Goal: Information Seeking & Learning: Learn about a topic

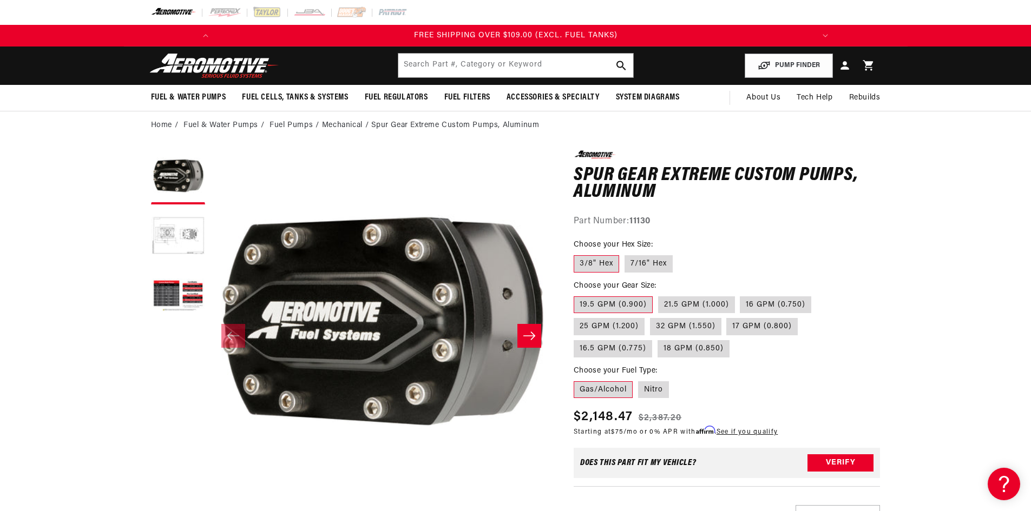
scroll to position [0, 1227]
click at [176, 233] on button "Load image 2 in gallery view" at bounding box center [178, 237] width 54 height 54
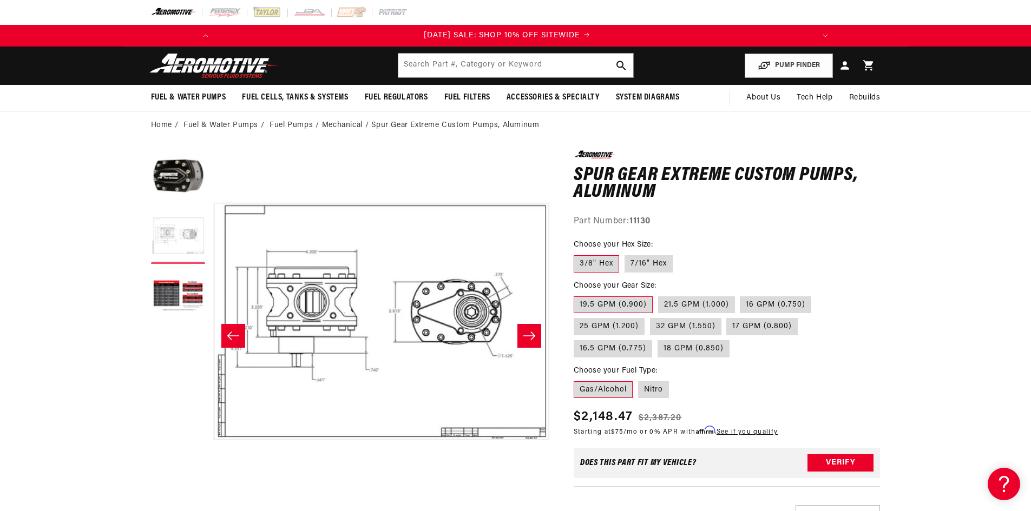
scroll to position [0, 0]
click at [191, 280] on button "Load image 3 in gallery view" at bounding box center [178, 296] width 54 height 54
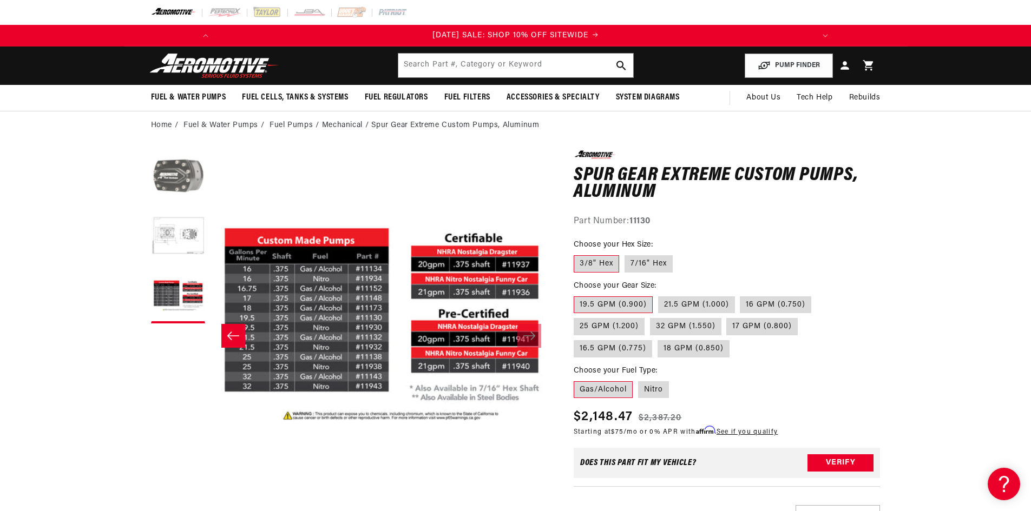
click at [184, 167] on button "Load image 1 in gallery view" at bounding box center [178, 177] width 54 height 54
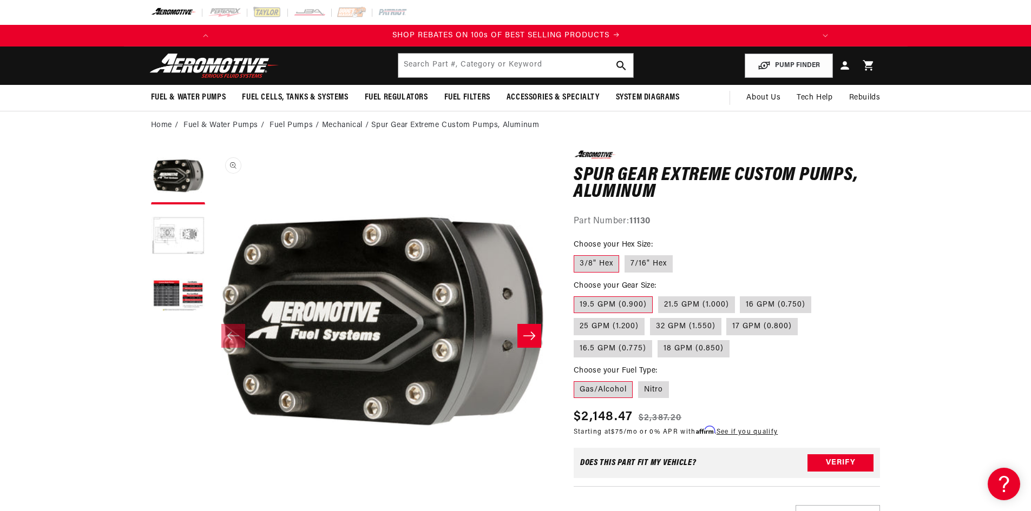
scroll to position [0, 614]
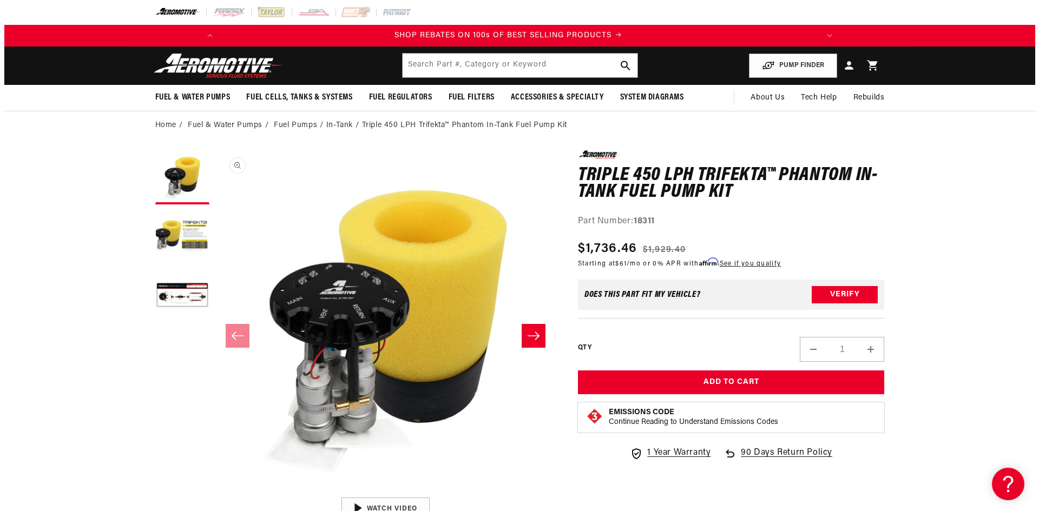
scroll to position [0, 614]
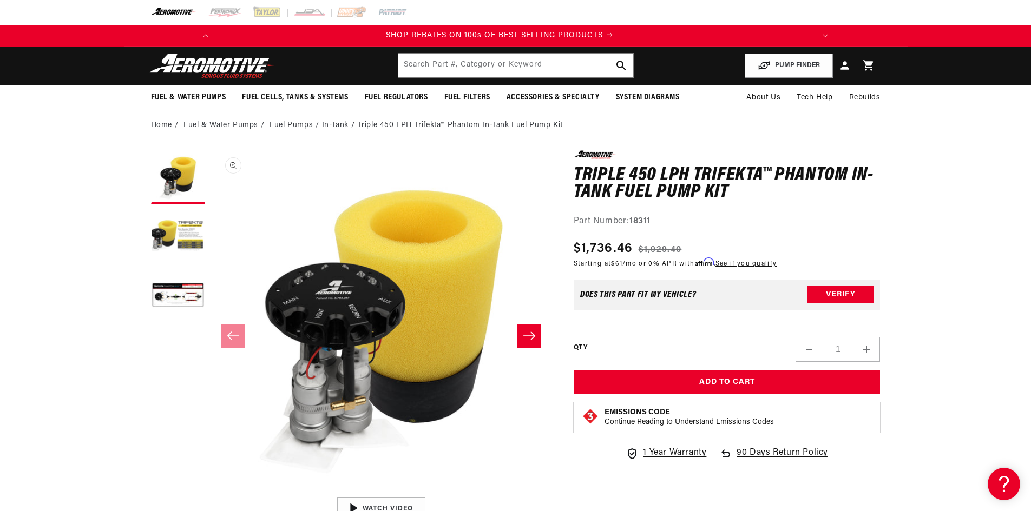
click at [211, 492] on button "Open media 1 in modal" at bounding box center [211, 492] width 0 height 0
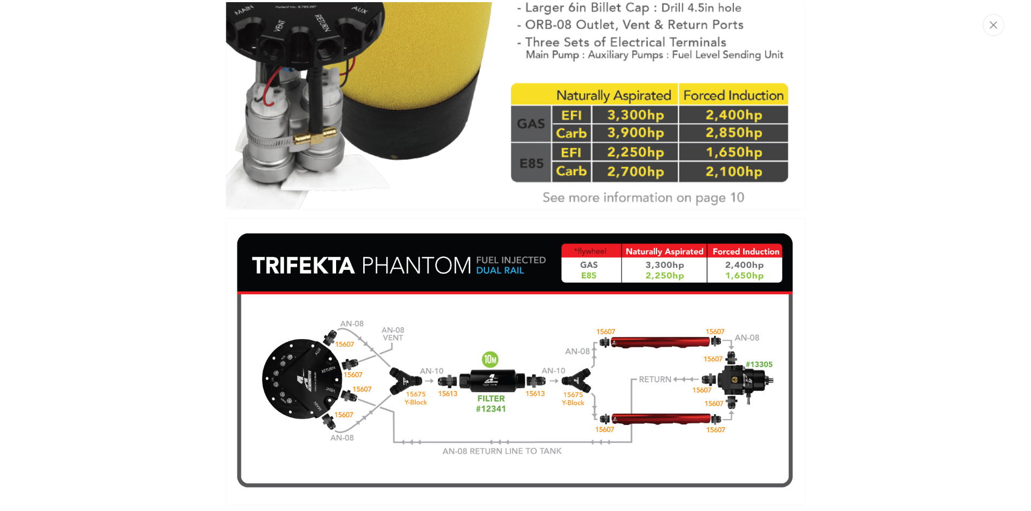
scroll to position [851, 0]
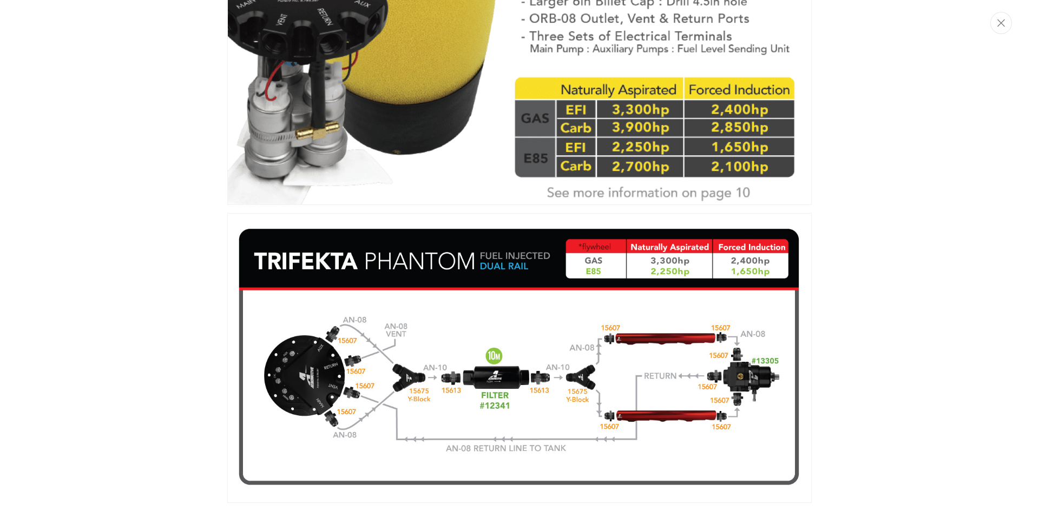
click at [704, 137] on img "Media gallery" at bounding box center [519, 35] width 584 height 341
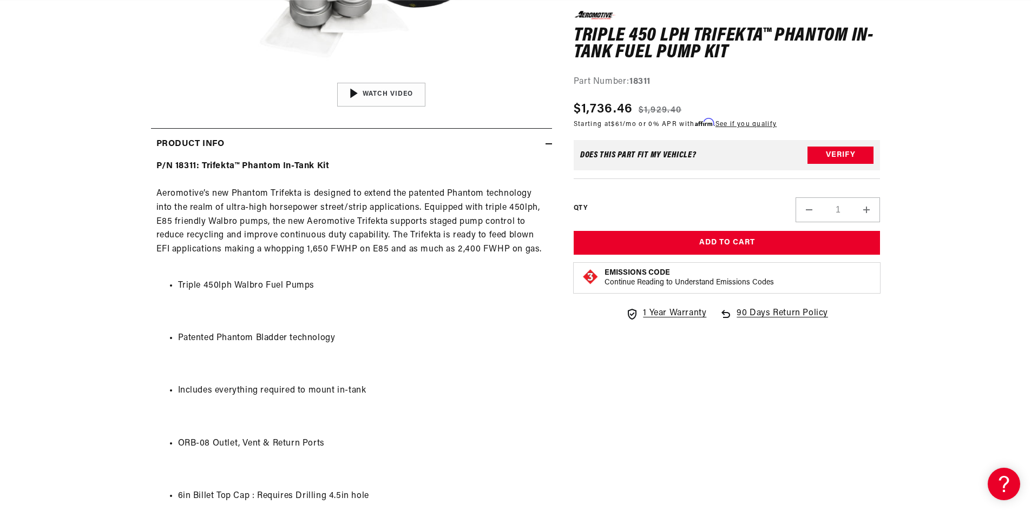
scroll to position [0, 499]
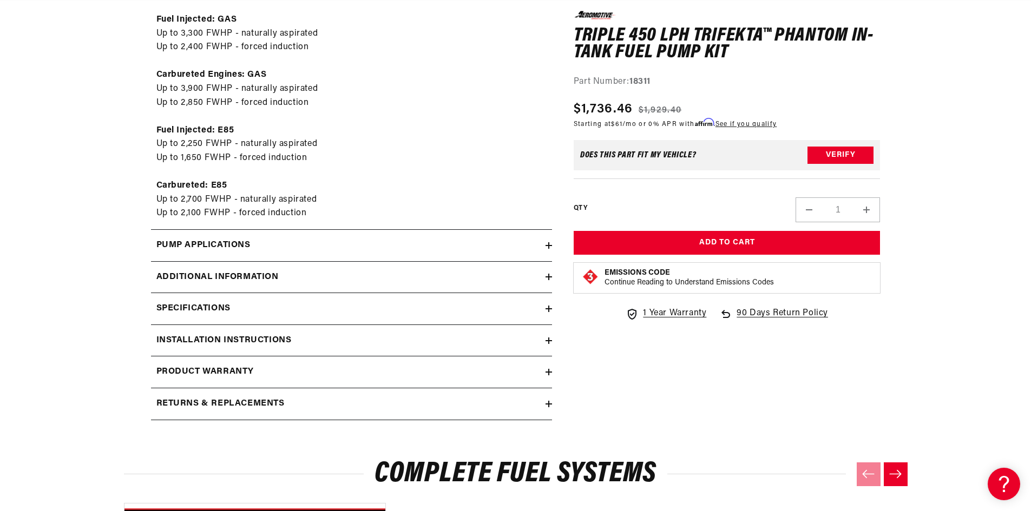
click at [296, 308] on div "Specifications" at bounding box center [348, 309] width 394 height 14
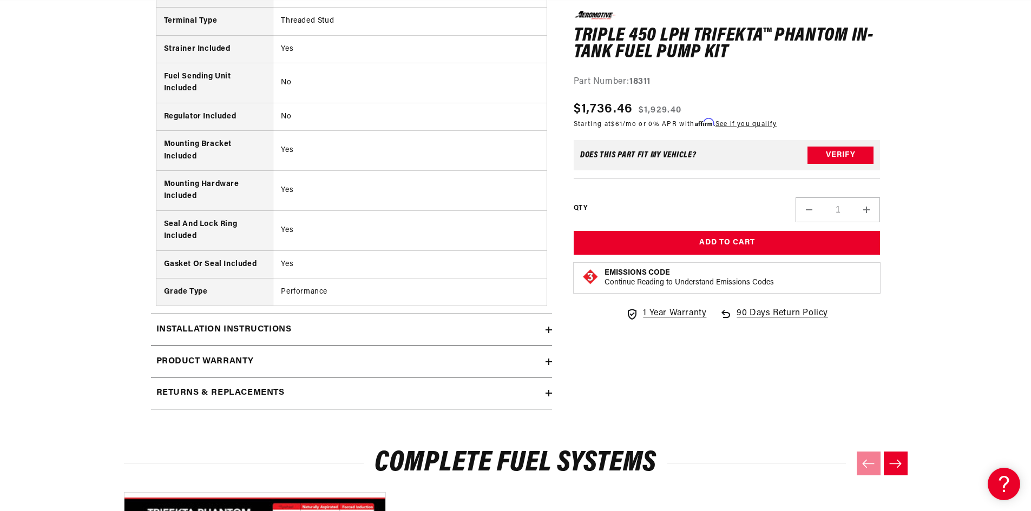
click at [469, 326] on div "Installation Instructions" at bounding box center [348, 330] width 394 height 14
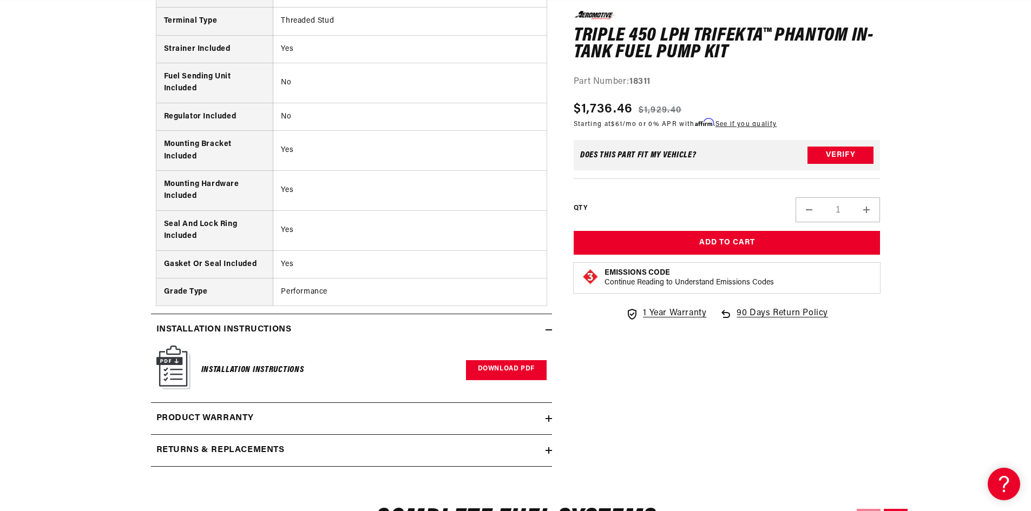
click at [487, 365] on link "Download PDF" at bounding box center [506, 370] width 81 height 20
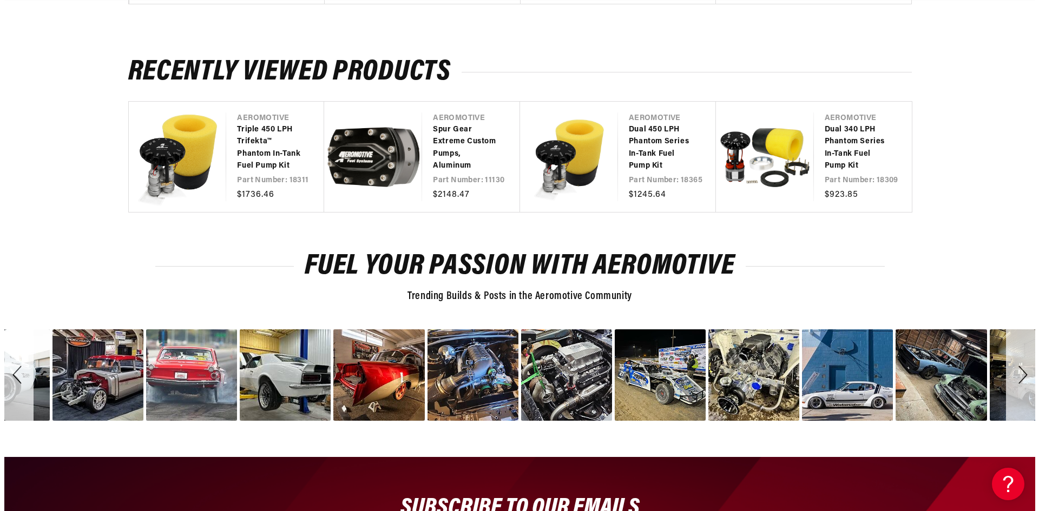
scroll to position [0, 0]
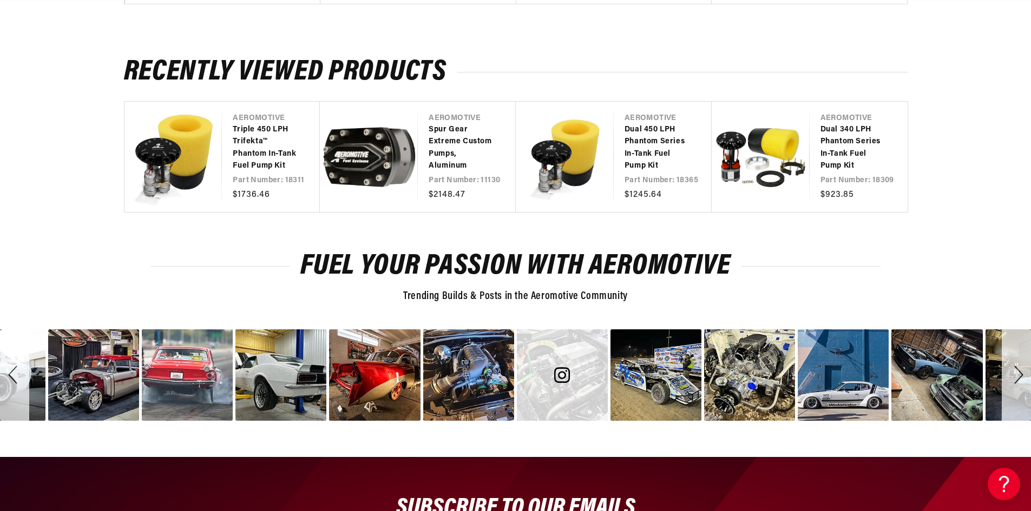
click at [575, 362] on div "image number 25" at bounding box center [562, 375] width 91 height 91
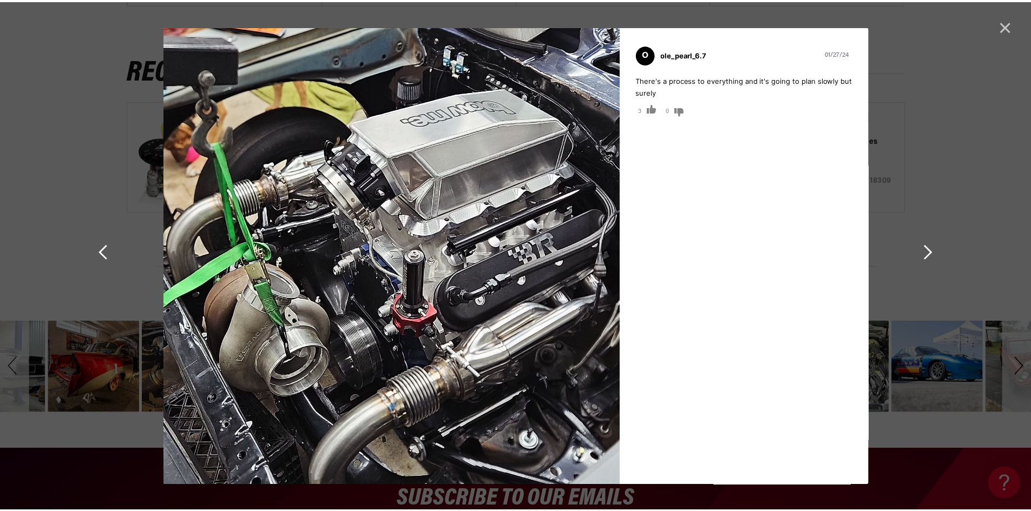
scroll to position [0, 614]
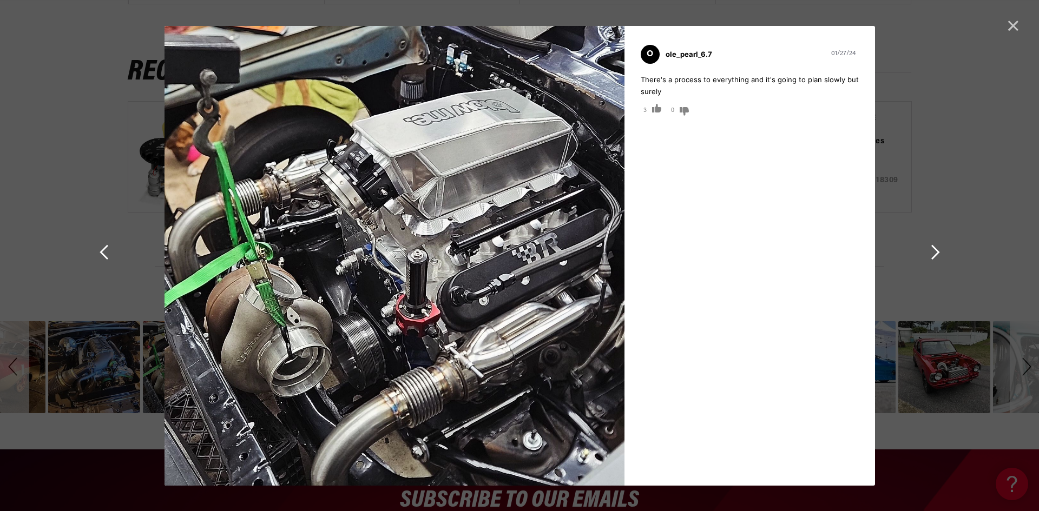
click at [1017, 25] on span "Cancel" at bounding box center [1013, 25] width 15 height 15
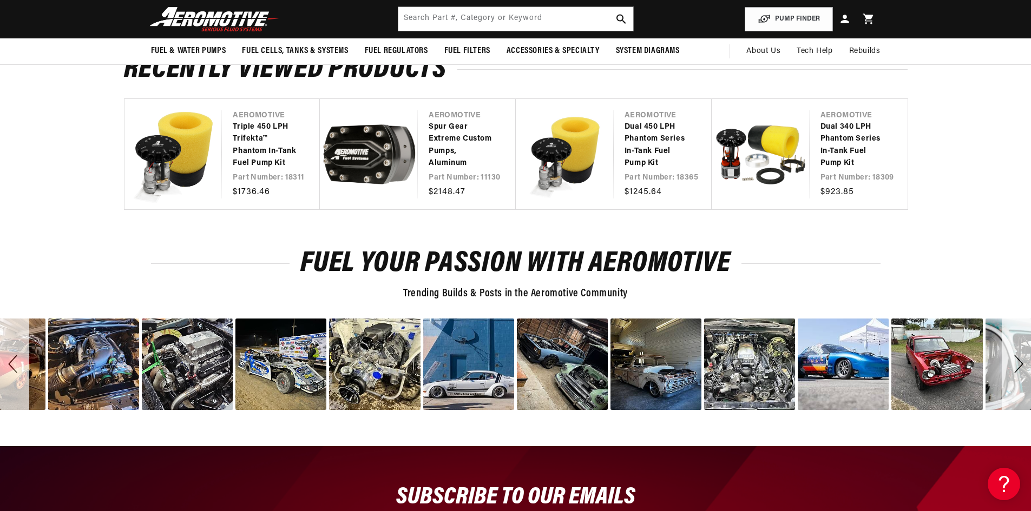
scroll to position [2994, 0]
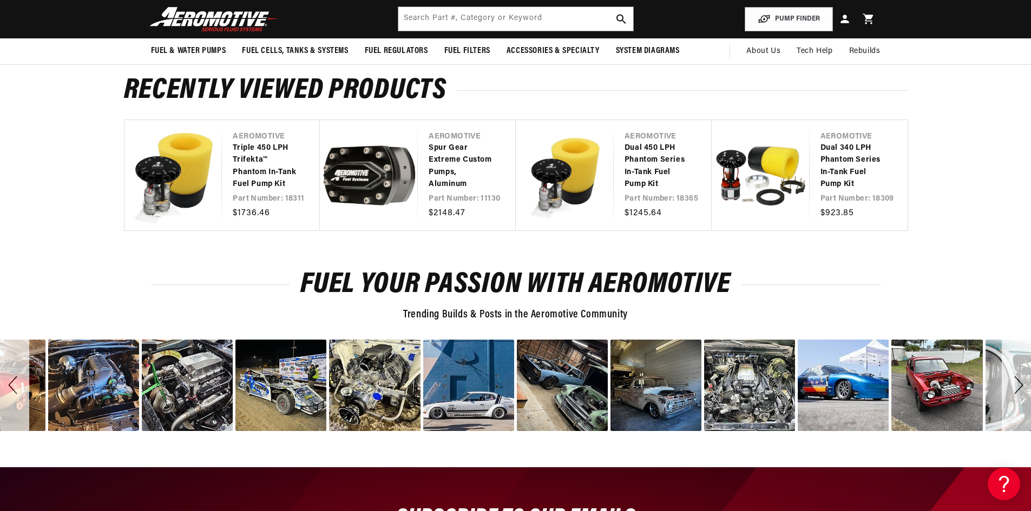
click at [1018, 382] on div "Next" at bounding box center [1016, 385] width 29 height 91
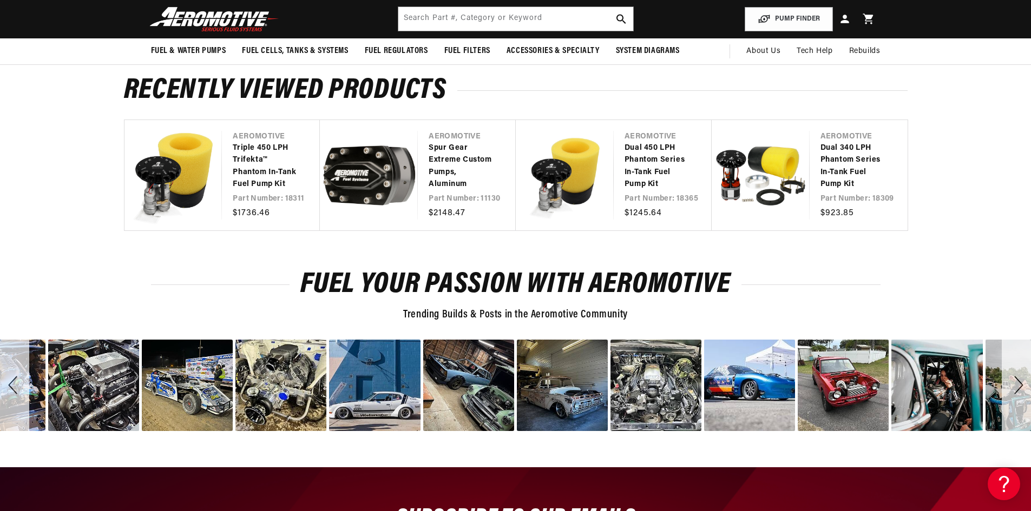
click at [1018, 382] on div "Next" at bounding box center [1016, 385] width 29 height 91
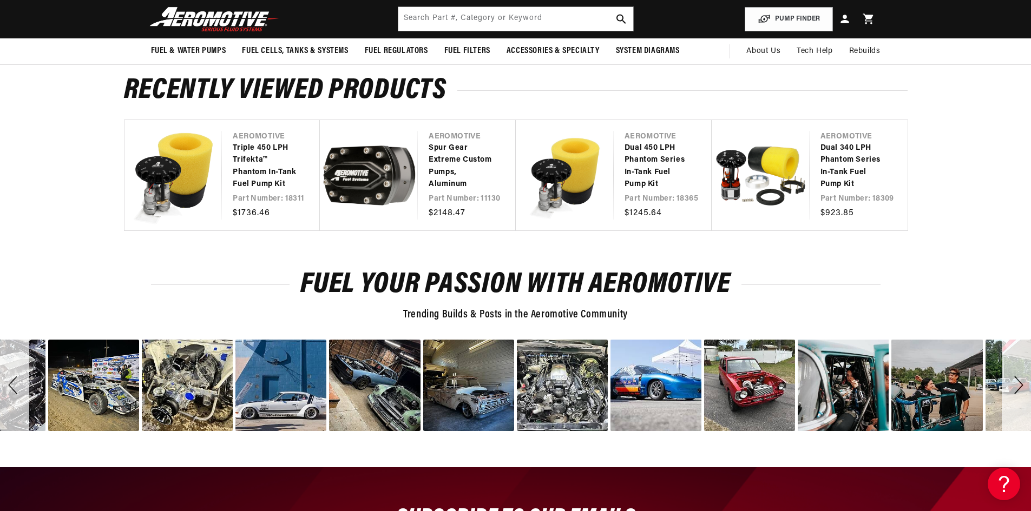
click at [1018, 382] on div "Next" at bounding box center [1016, 385] width 29 height 91
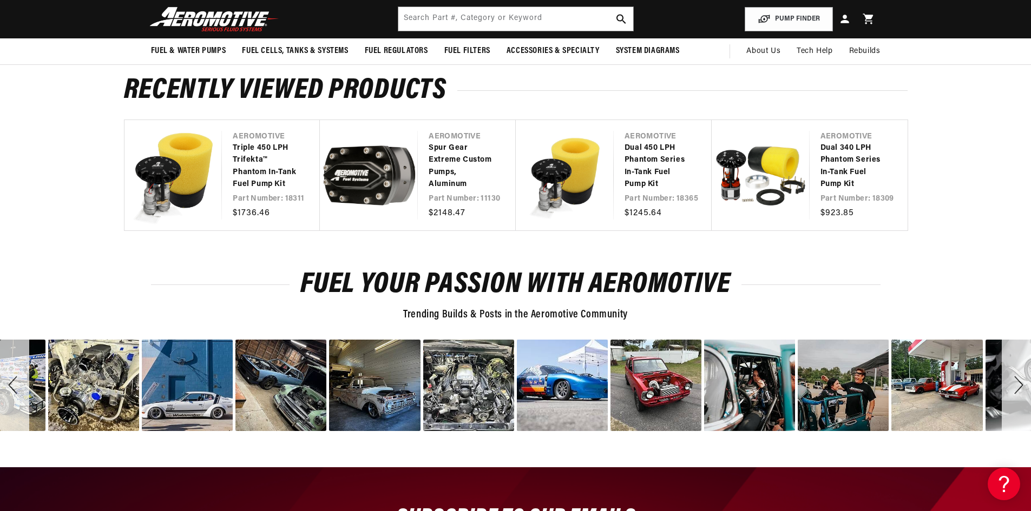
click at [1018, 382] on div "Next" at bounding box center [1016, 385] width 29 height 91
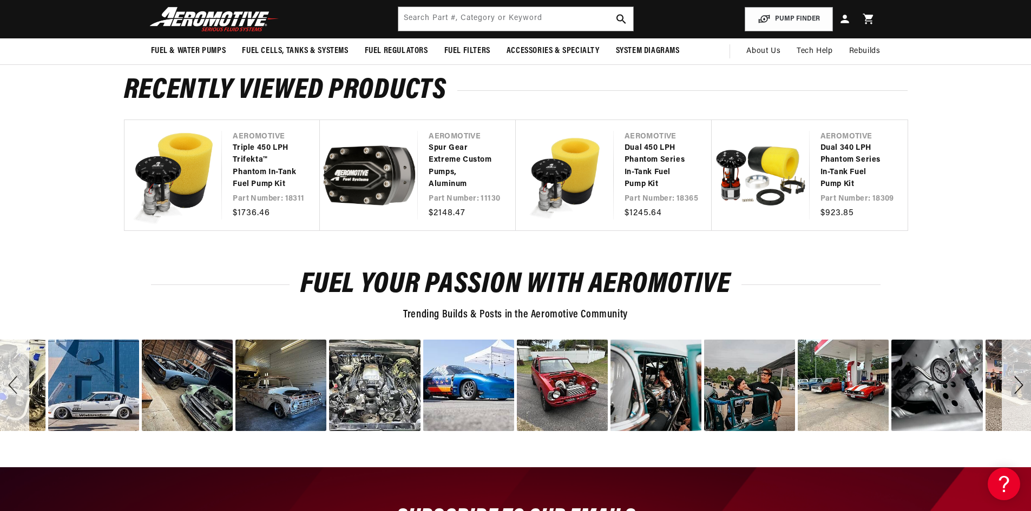
click at [1018, 382] on div "Next" at bounding box center [1016, 385] width 29 height 91
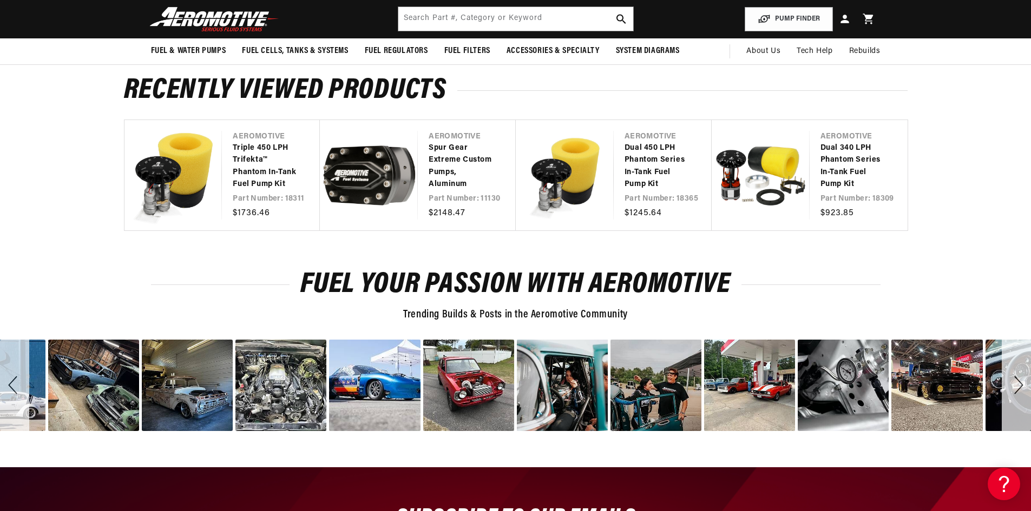
click at [1016, 382] on div "Next" at bounding box center [1016, 385] width 29 height 91
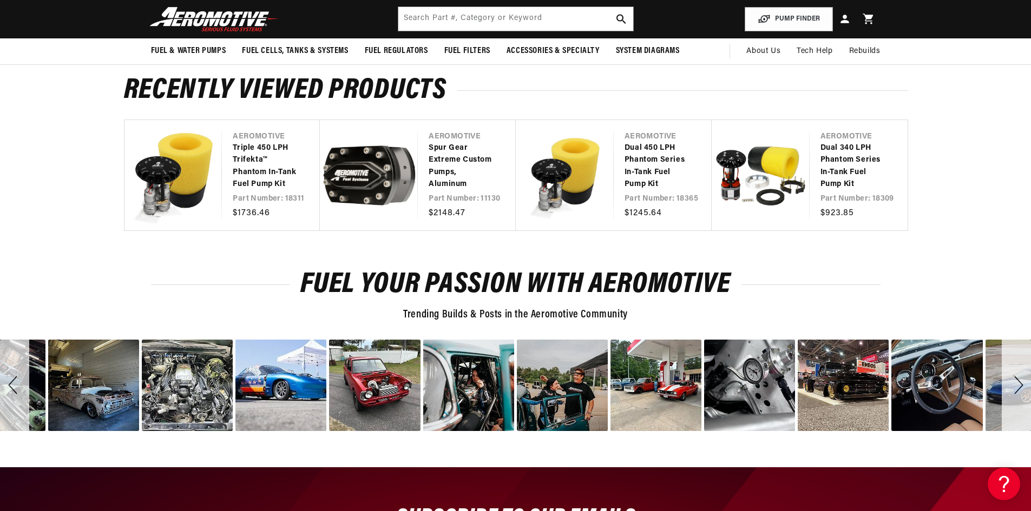
scroll to position [0, 614]
click at [1016, 382] on div "Next" at bounding box center [1016, 385] width 29 height 91
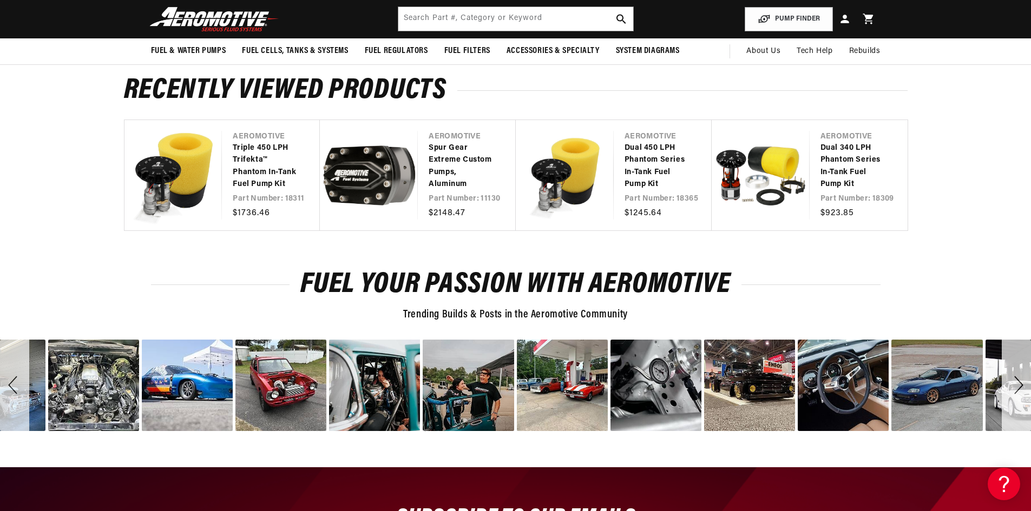
click at [1016, 382] on div "Next" at bounding box center [1016, 385] width 29 height 91
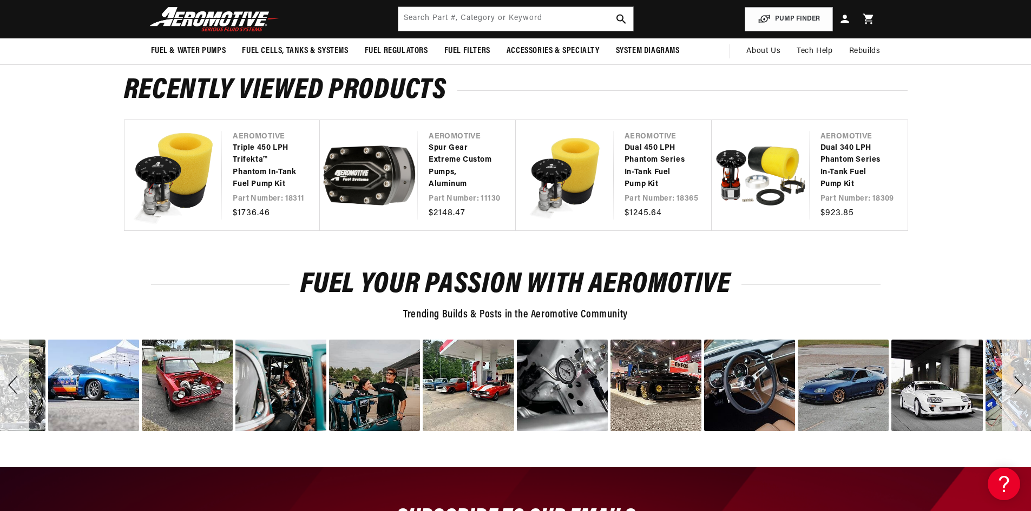
click at [1016, 382] on div "Next" at bounding box center [1016, 385] width 29 height 91
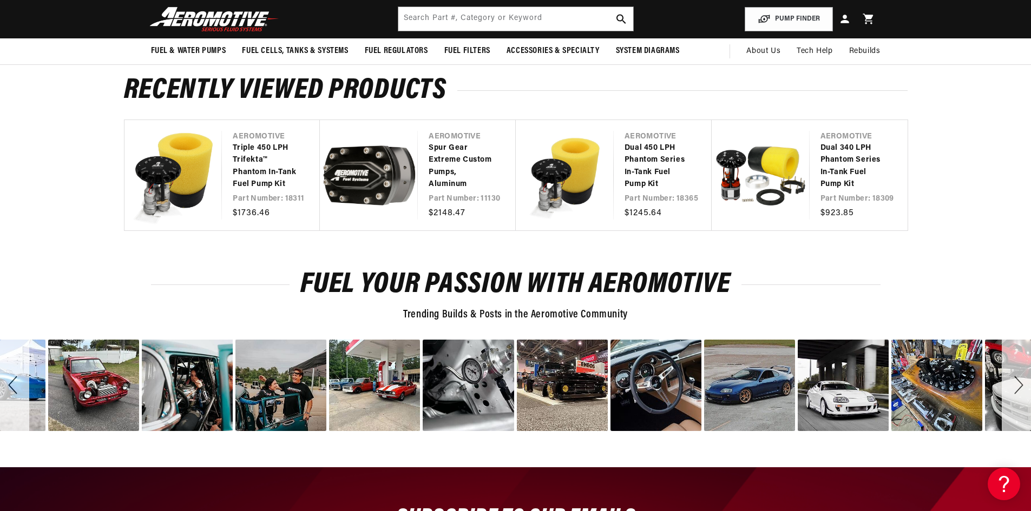
click at [1016, 382] on div "Next" at bounding box center [1016, 385] width 29 height 91
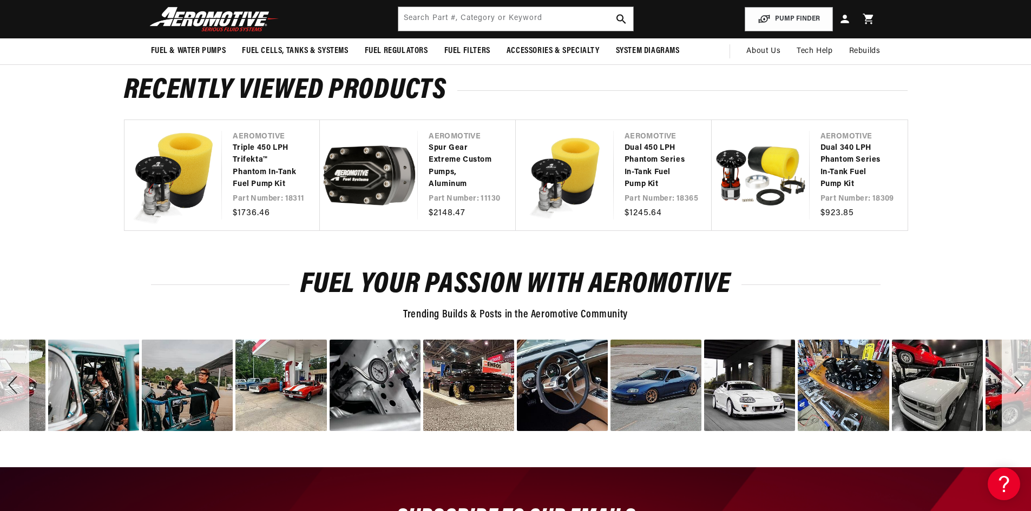
click at [1016, 382] on div "Next" at bounding box center [1016, 385] width 29 height 91
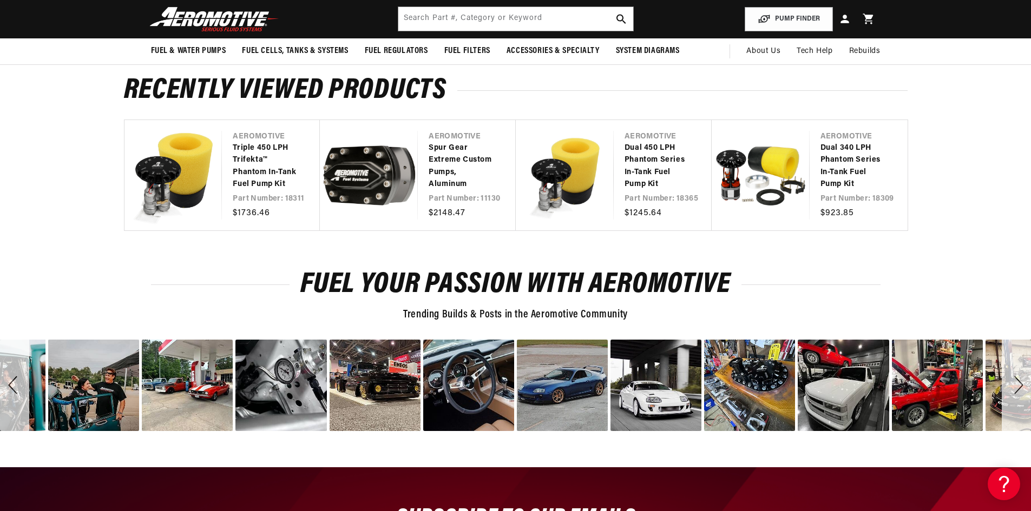
click at [1016, 382] on div "Next" at bounding box center [1016, 385] width 29 height 91
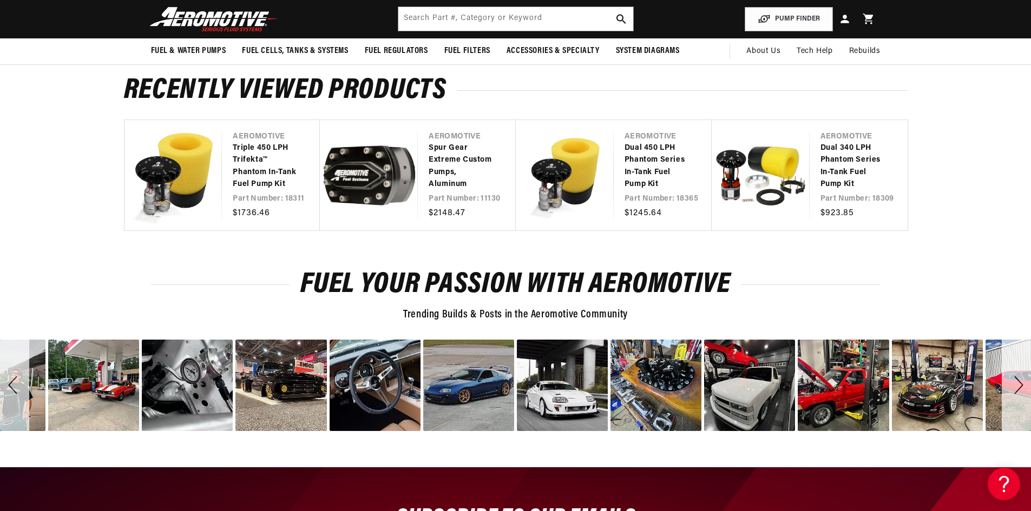
click at [1016, 382] on div "Next" at bounding box center [1016, 385] width 29 height 91
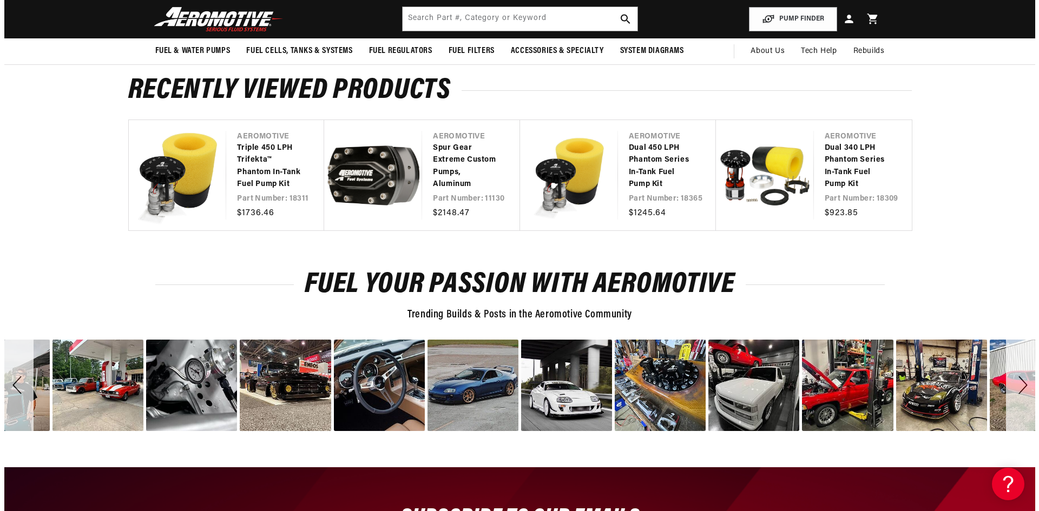
scroll to position [0, 1227]
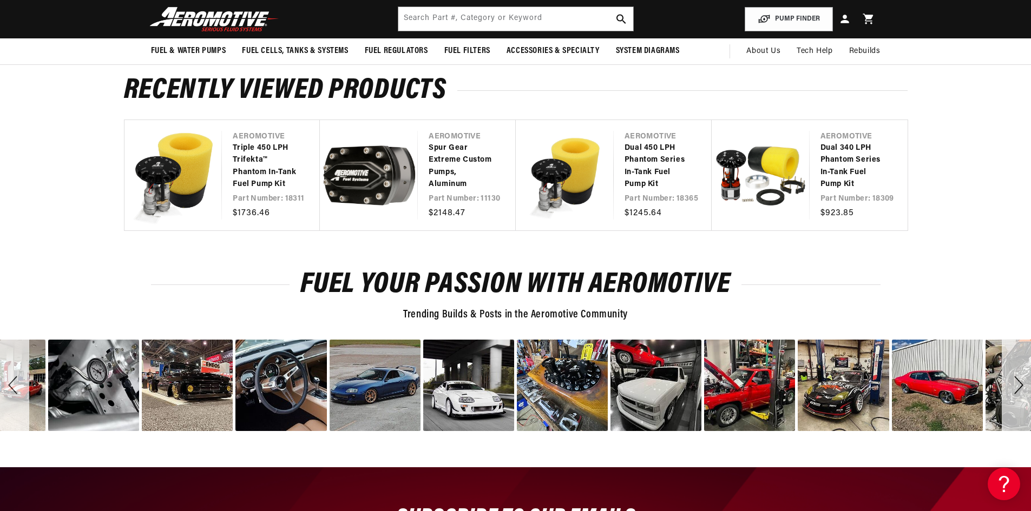
click at [1016, 382] on div "Next" at bounding box center [1016, 385] width 29 height 91
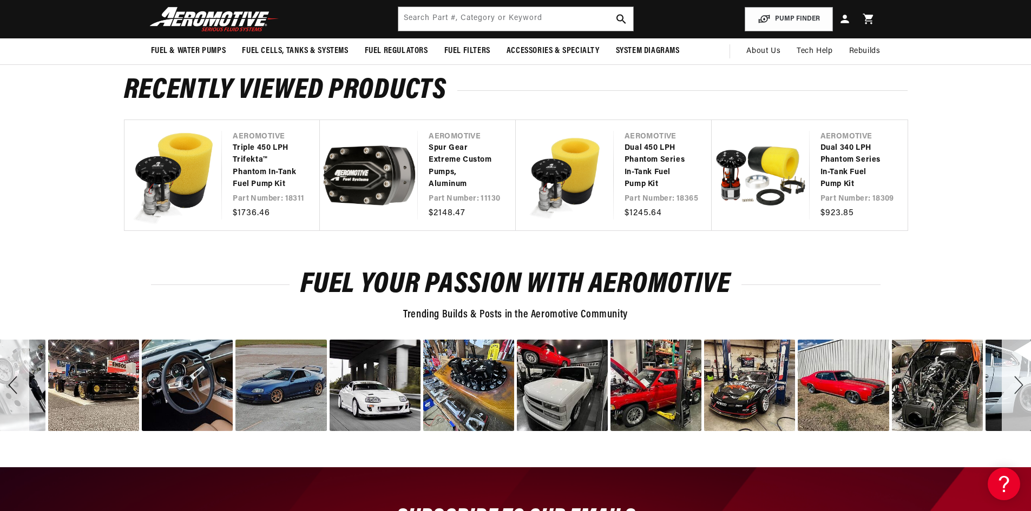
click at [1016, 382] on div "Next" at bounding box center [1016, 385] width 29 height 91
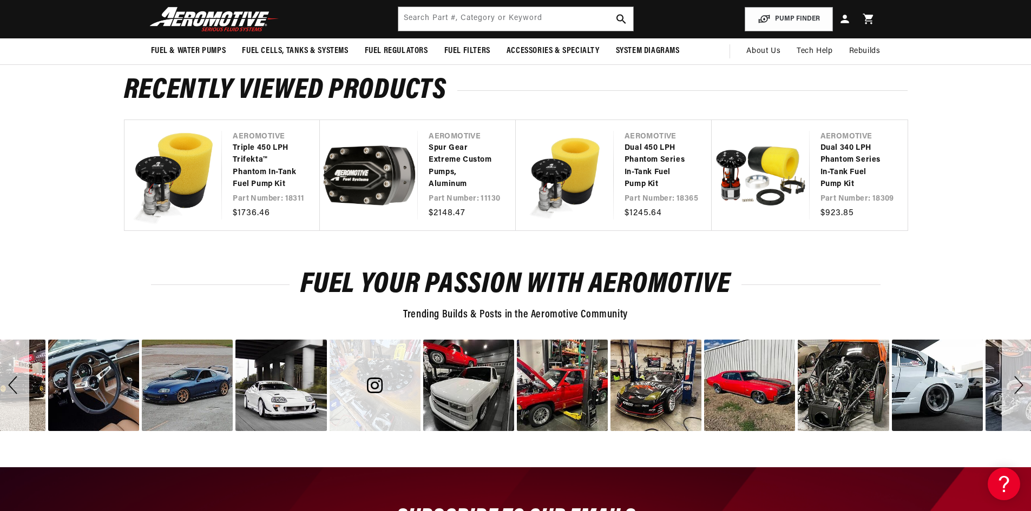
click at [360, 421] on div "image number 13" at bounding box center [375, 385] width 91 height 91
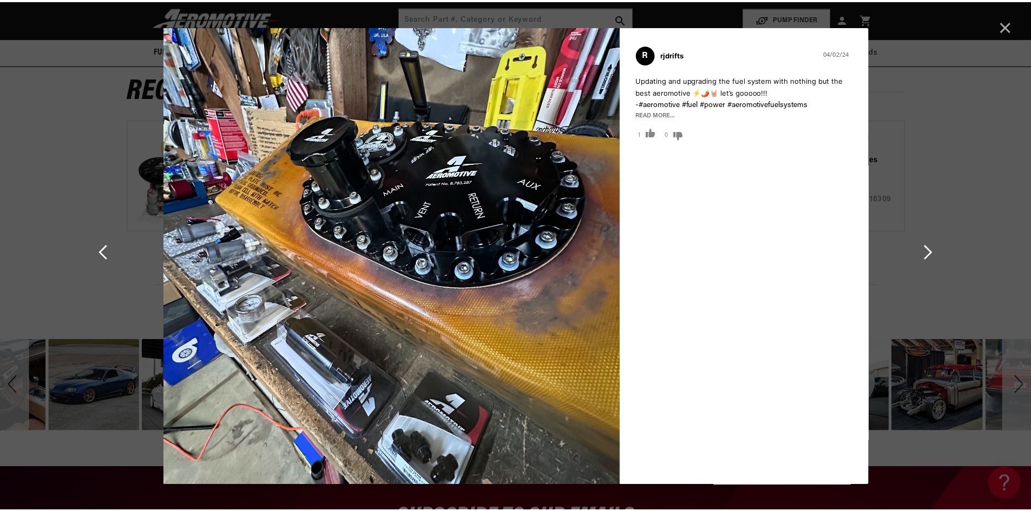
scroll to position [0, 614]
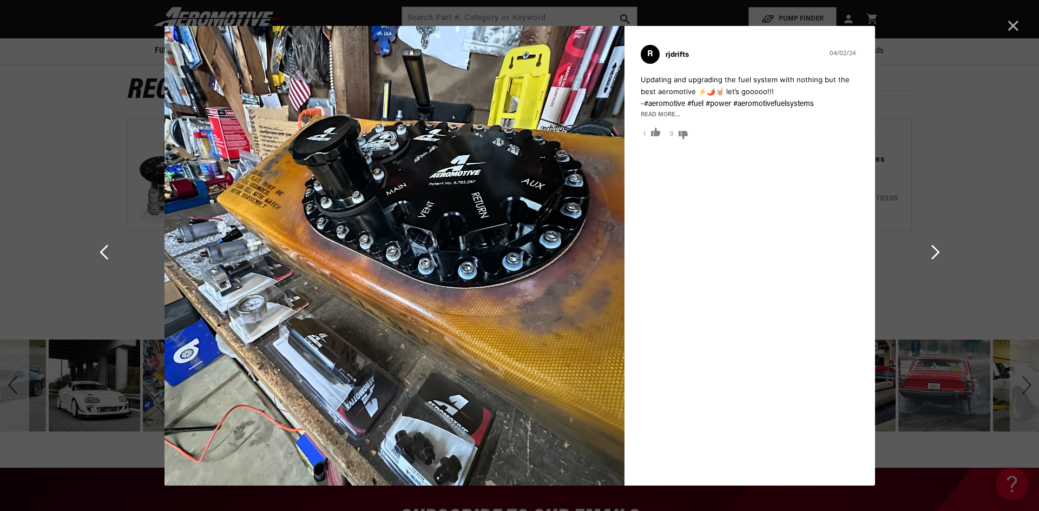
click at [1012, 29] on span "Cancel" at bounding box center [1013, 25] width 15 height 15
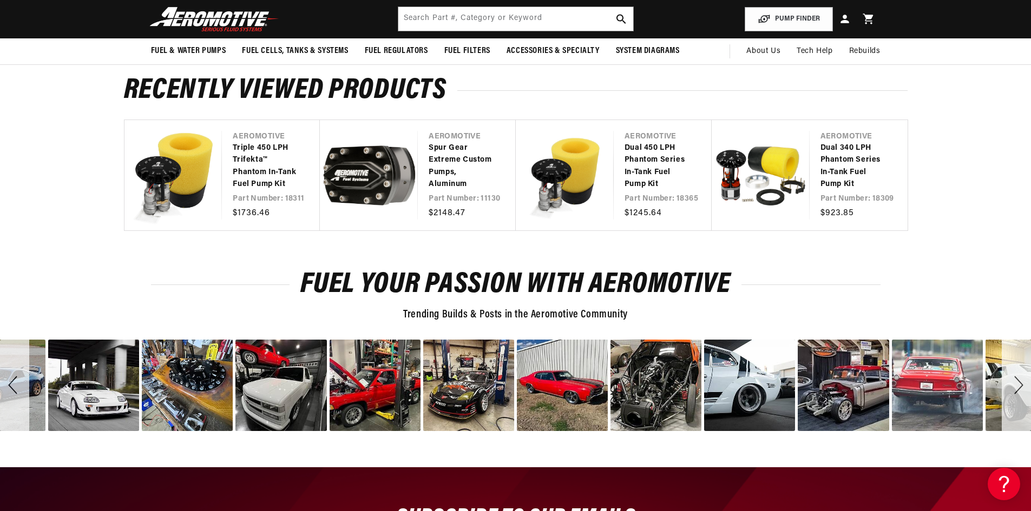
click at [1018, 390] on div "Next" at bounding box center [1016, 385] width 29 height 91
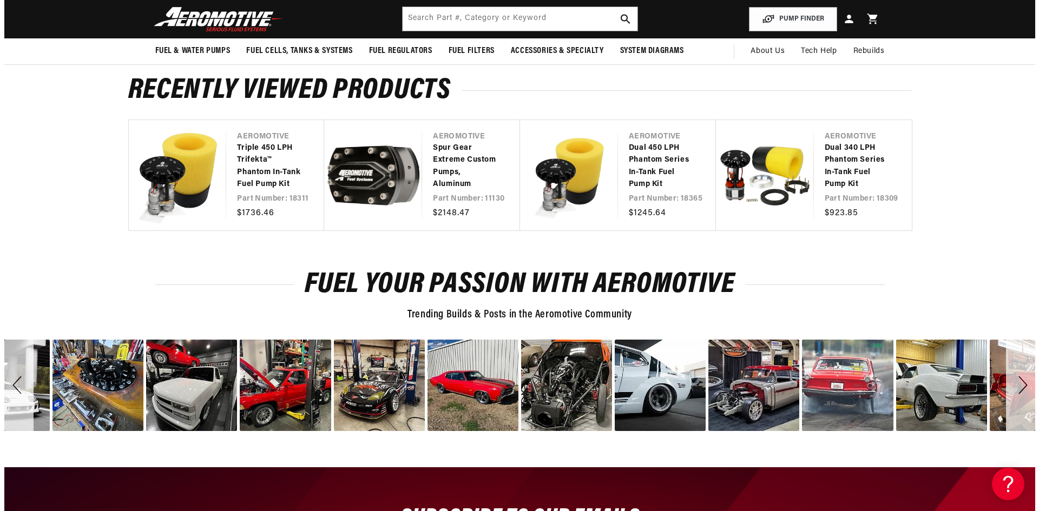
scroll to position [0, 1227]
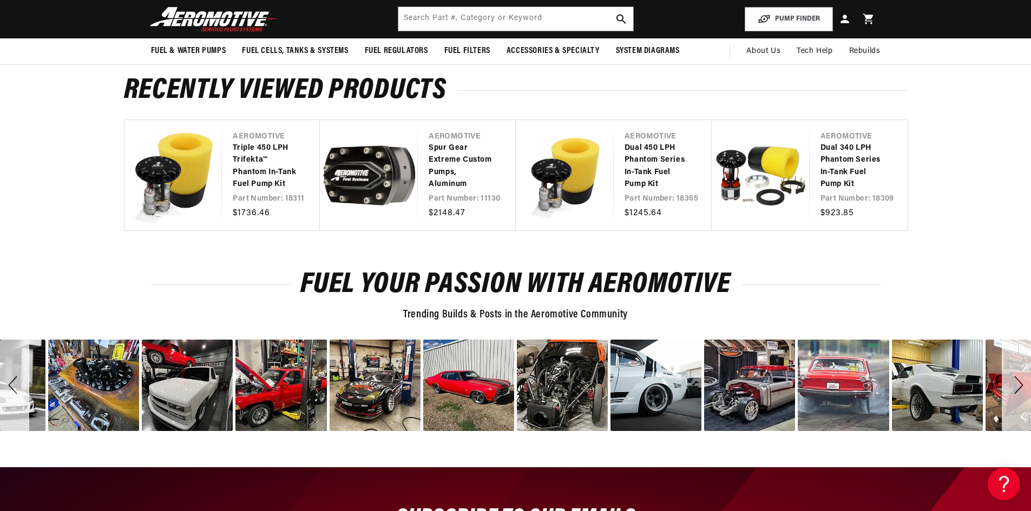
click at [1018, 390] on div "Next" at bounding box center [1016, 385] width 29 height 91
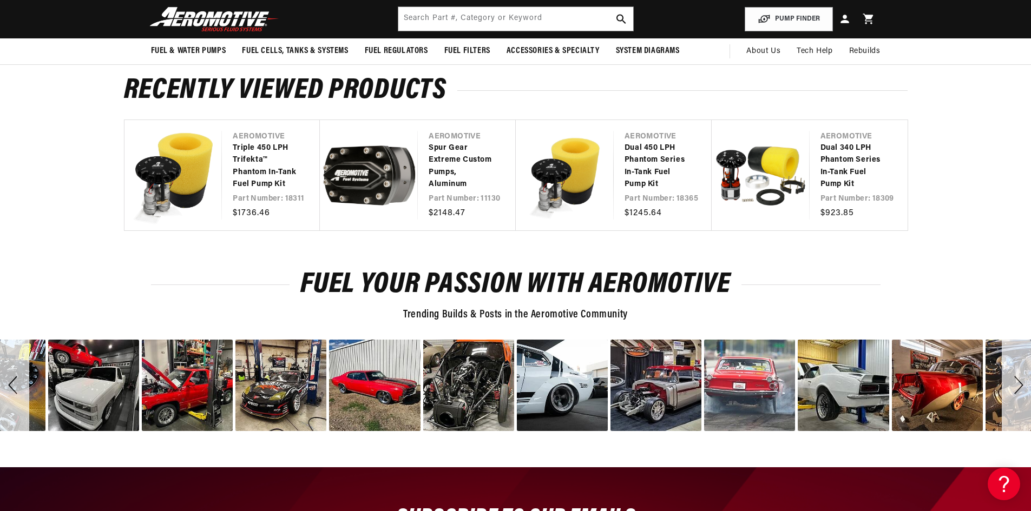
click at [1018, 390] on div "Next" at bounding box center [1016, 385] width 29 height 91
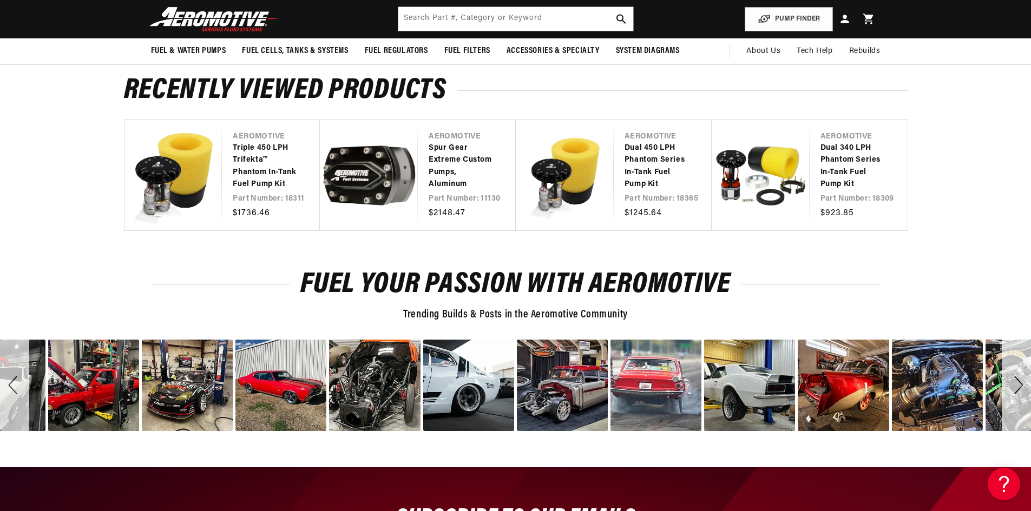
click at [1018, 385] on div "Next" at bounding box center [1016, 385] width 29 height 91
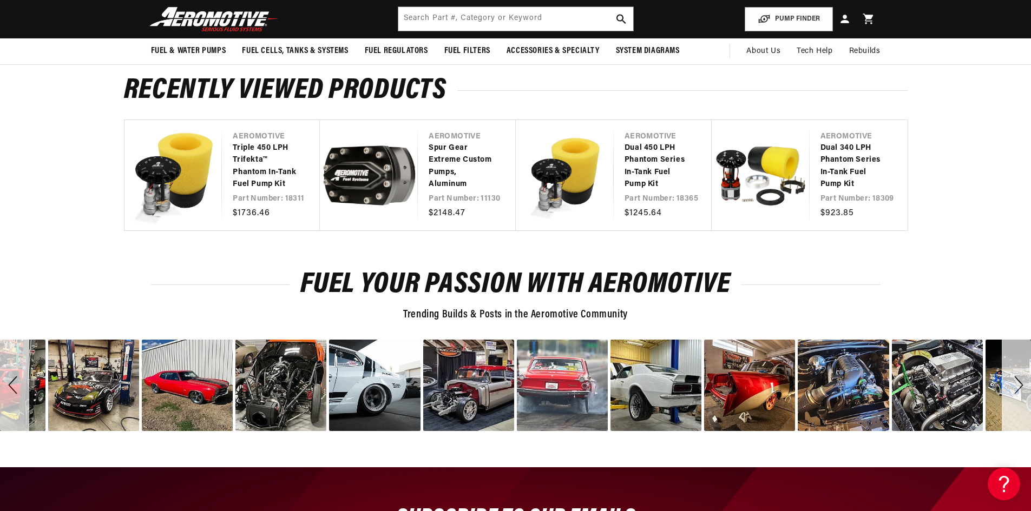
click at [1018, 385] on div "Next" at bounding box center [1016, 385] width 29 height 91
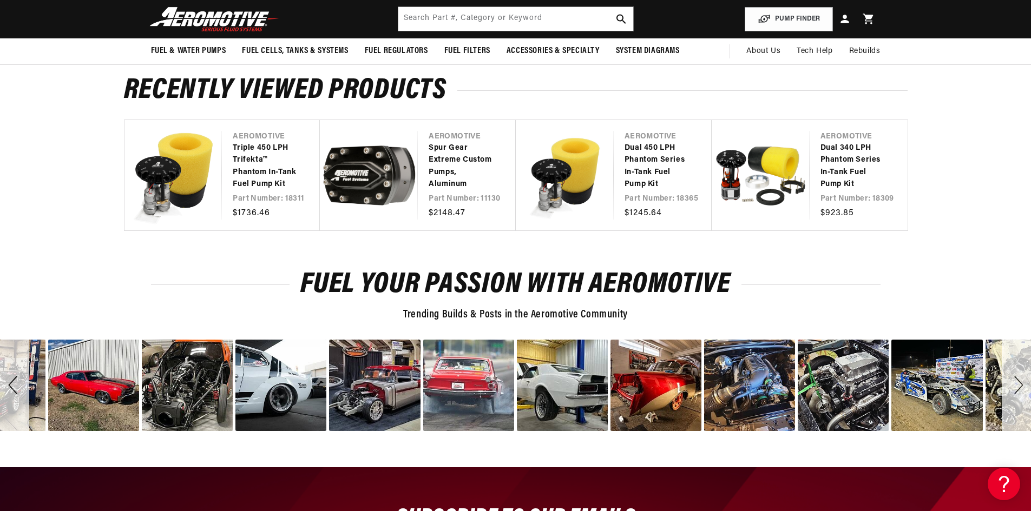
click at [1018, 385] on div "Next" at bounding box center [1016, 385] width 29 height 91
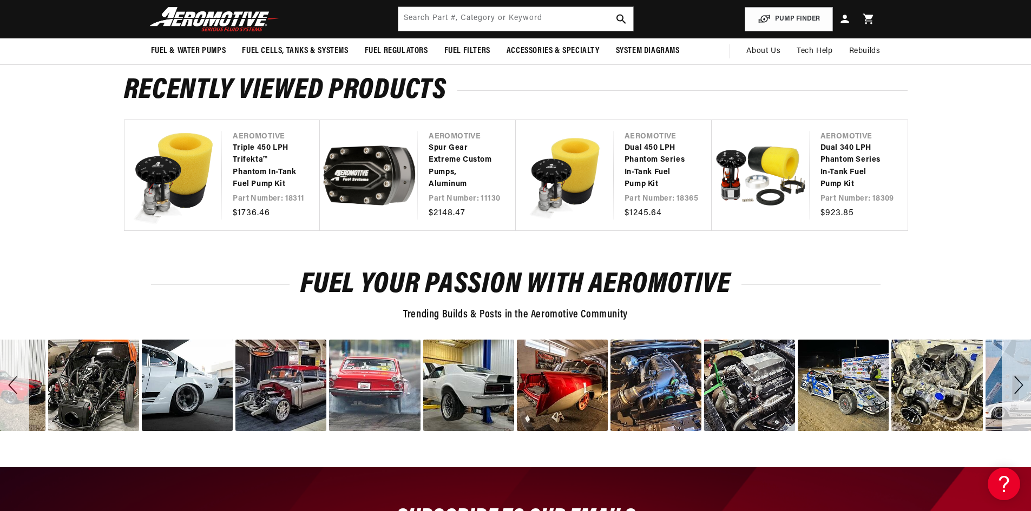
click at [1018, 385] on div "Next" at bounding box center [1016, 385] width 29 height 91
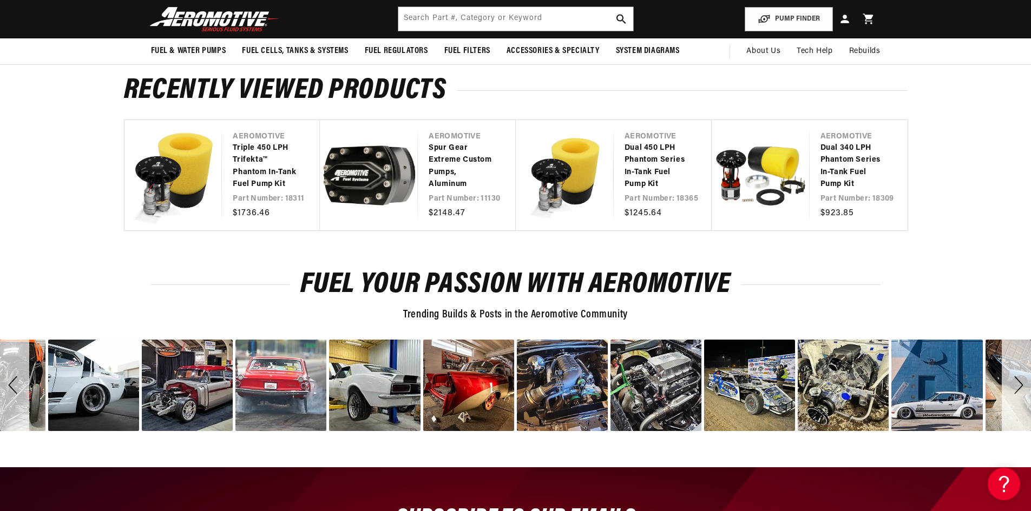
click at [1018, 385] on div "Next" at bounding box center [1016, 385] width 29 height 91
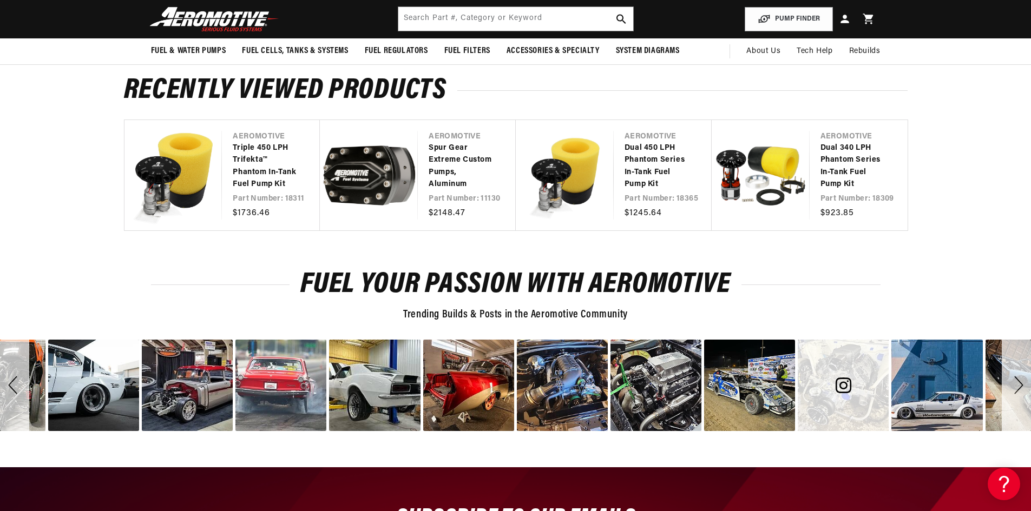
click at [824, 383] on span "image number 27" at bounding box center [843, 386] width 65 height 16
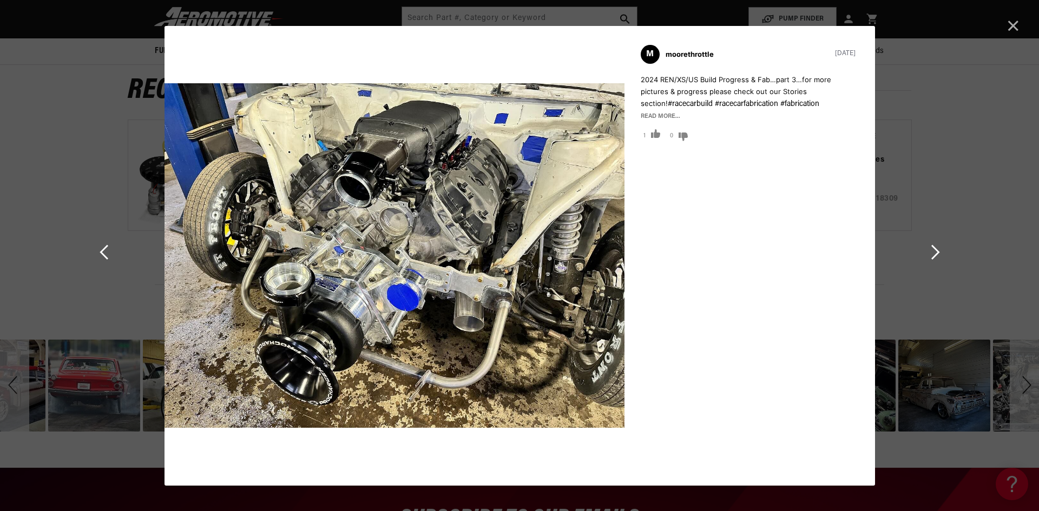
click at [1007, 23] on span "Cancel" at bounding box center [1013, 25] width 15 height 15
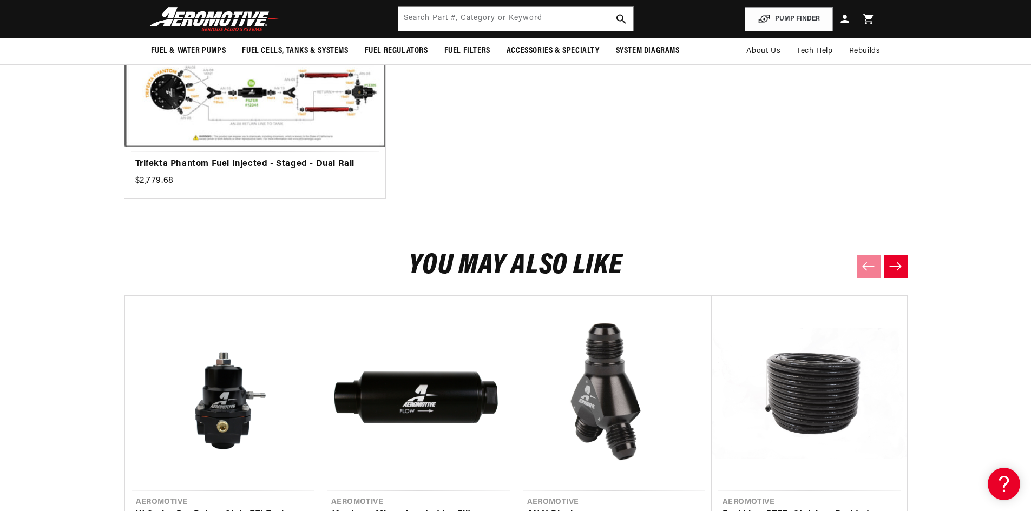
scroll to position [0, 0]
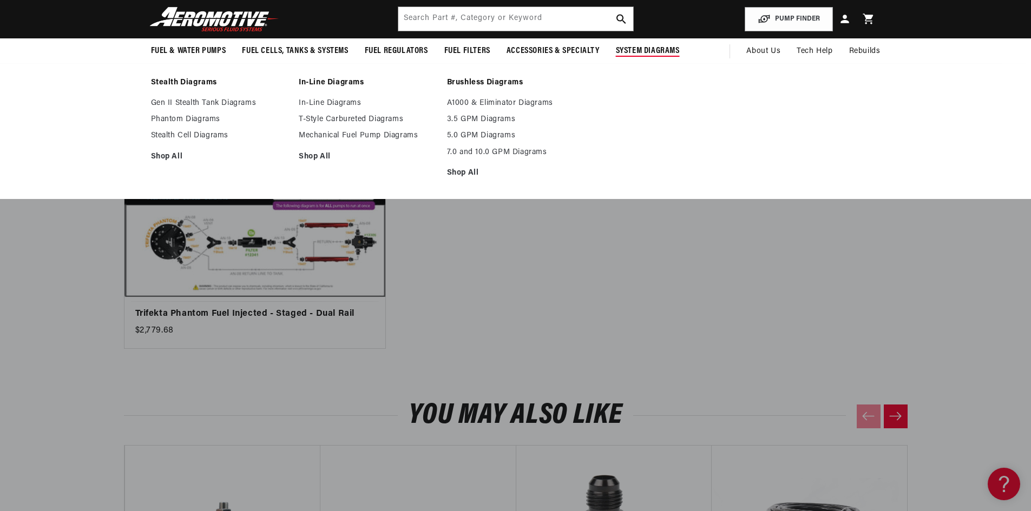
click at [654, 43] on summary "System Diagrams" at bounding box center [648, 50] width 80 height 25
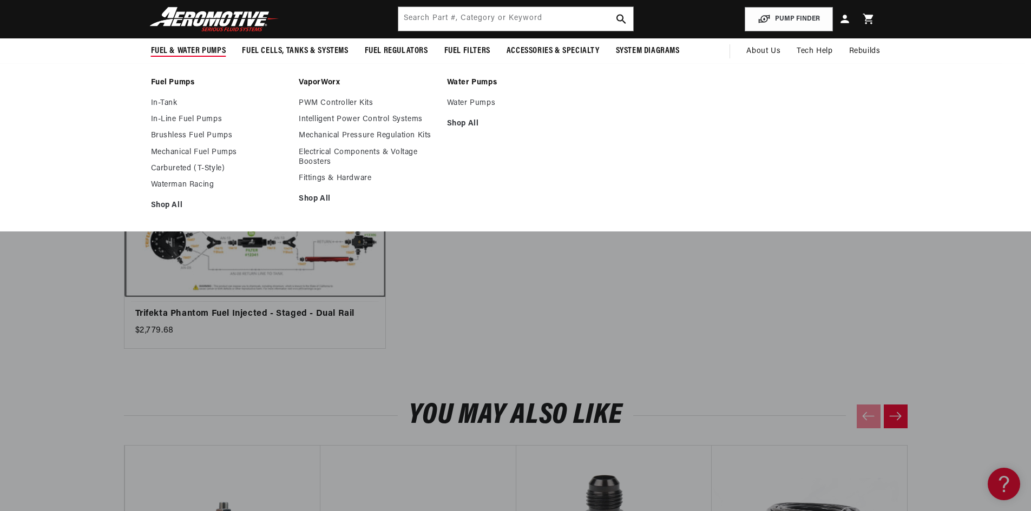
scroll to position [0, 614]
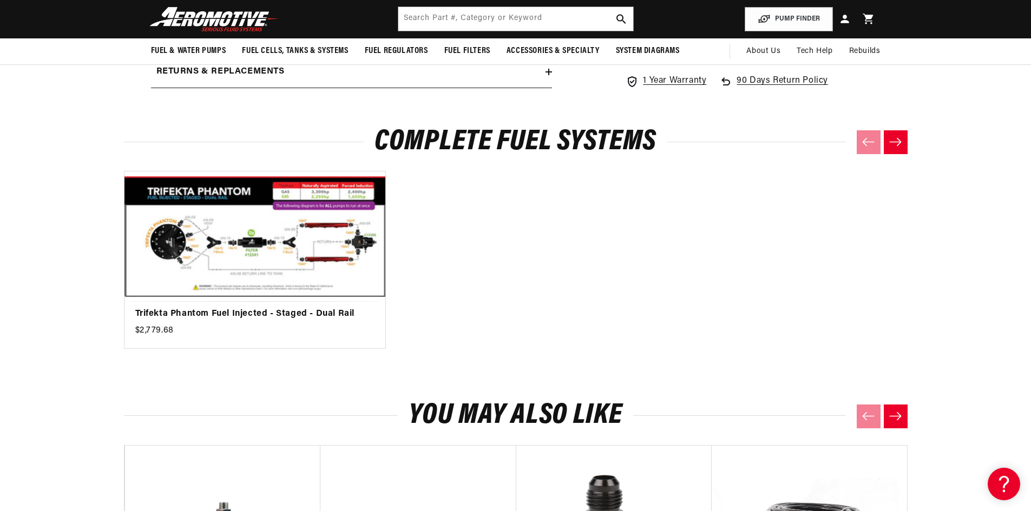
click at [227, 28] on img at bounding box center [214, 18] width 135 height 25
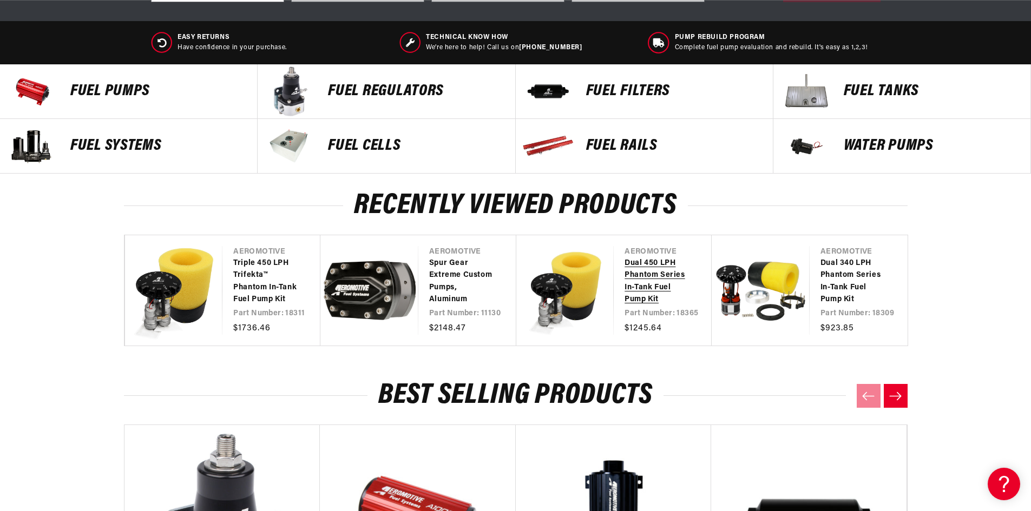
scroll to position [0, 614]
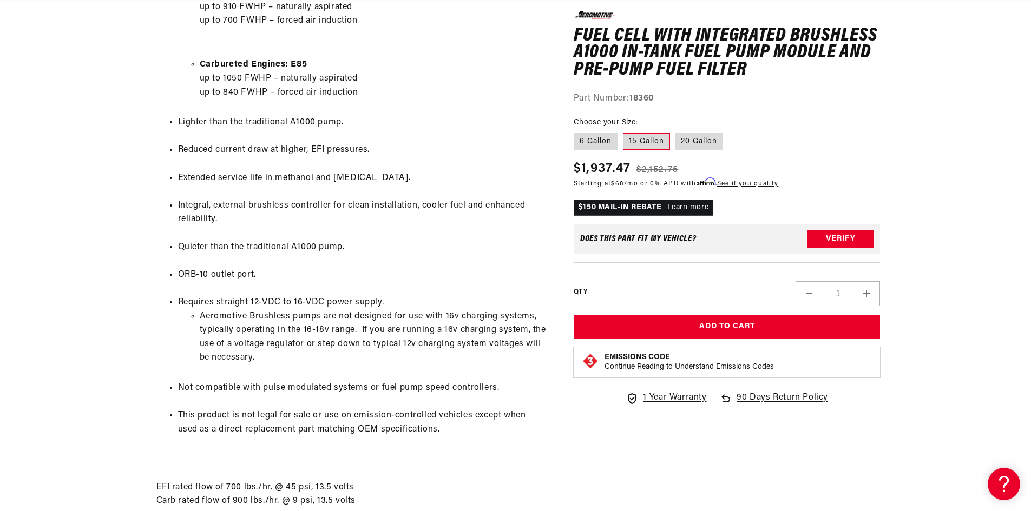
scroll to position [0, 614]
